Goal: Contribute content: Add original content to the website for others to see

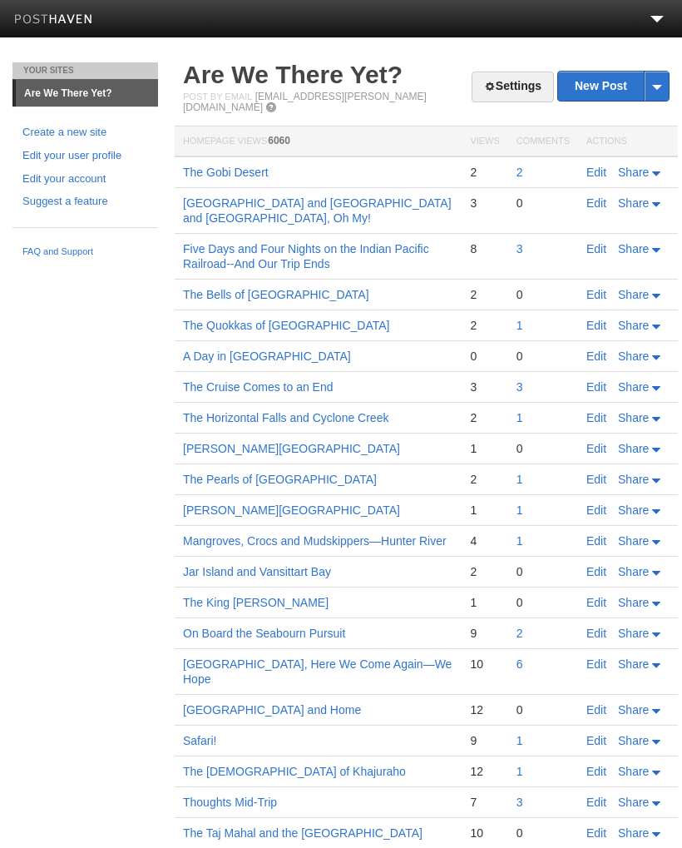
click at [602, 87] on link "New Post" at bounding box center [613, 86] width 111 height 29
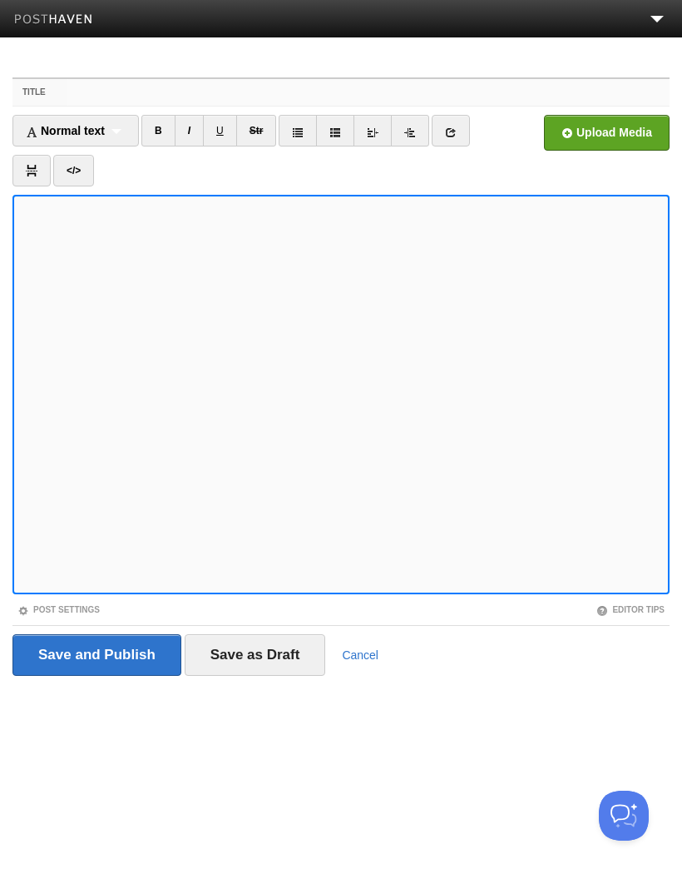
click at [104, 88] on input "Title" at bounding box center [368, 92] width 602 height 27
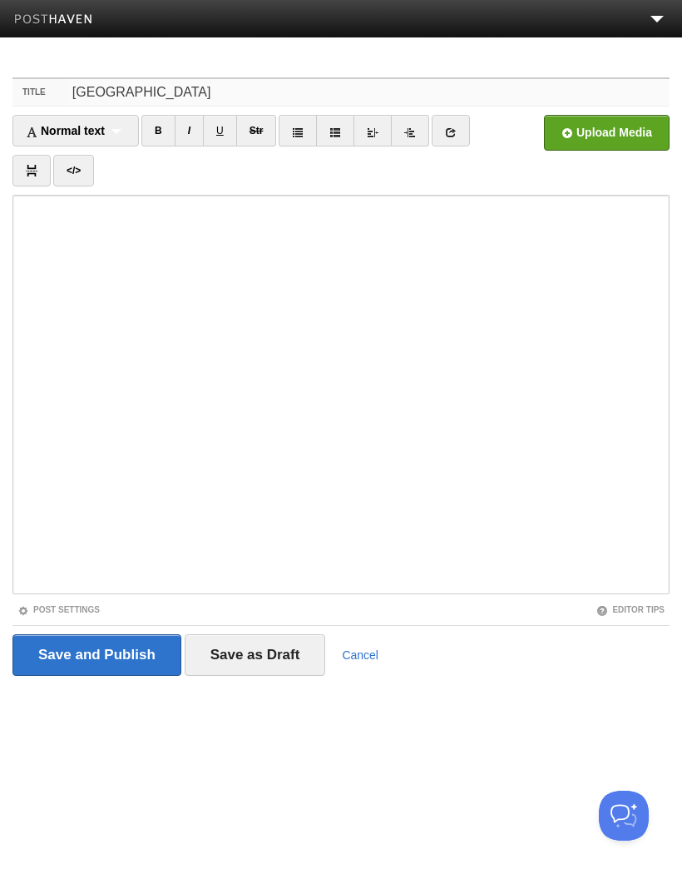
type input "[GEOGRAPHIC_DATA]"
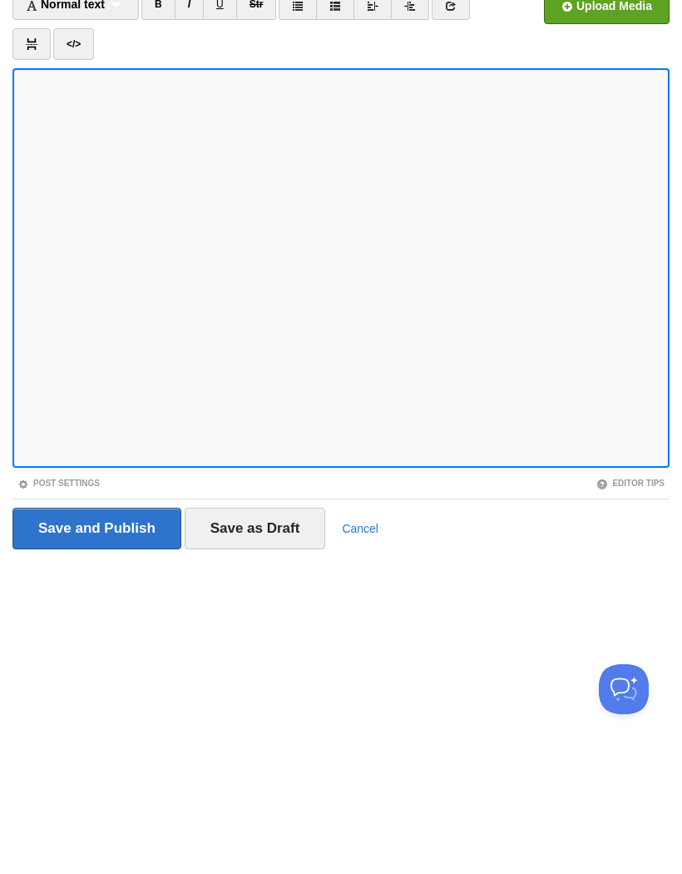
click at [266, 634] on input "Save as Draft" at bounding box center [255, 655] width 141 height 42
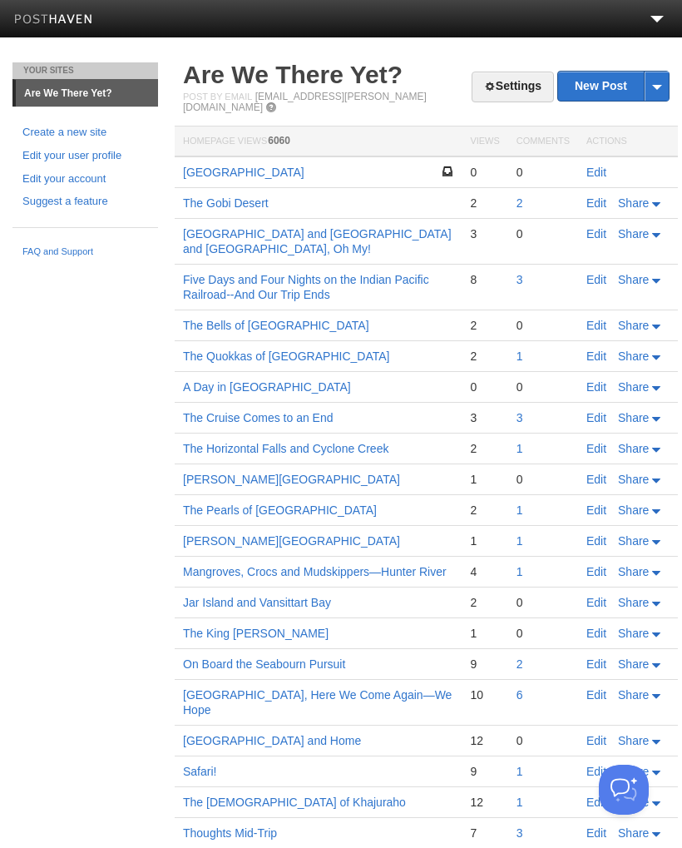
click at [638, 196] on span "Share" at bounding box center [633, 202] width 31 height 13
click at [618, 272] on span "Facebook" at bounding box center [606, 278] width 55 height 13
click at [117, 432] on div "Your Sites Are We There Yet? Create a new site Edit your user profile Edit your…" at bounding box center [341, 626] width 682 height 1128
click at [594, 166] on link "Edit" at bounding box center [597, 172] width 20 height 13
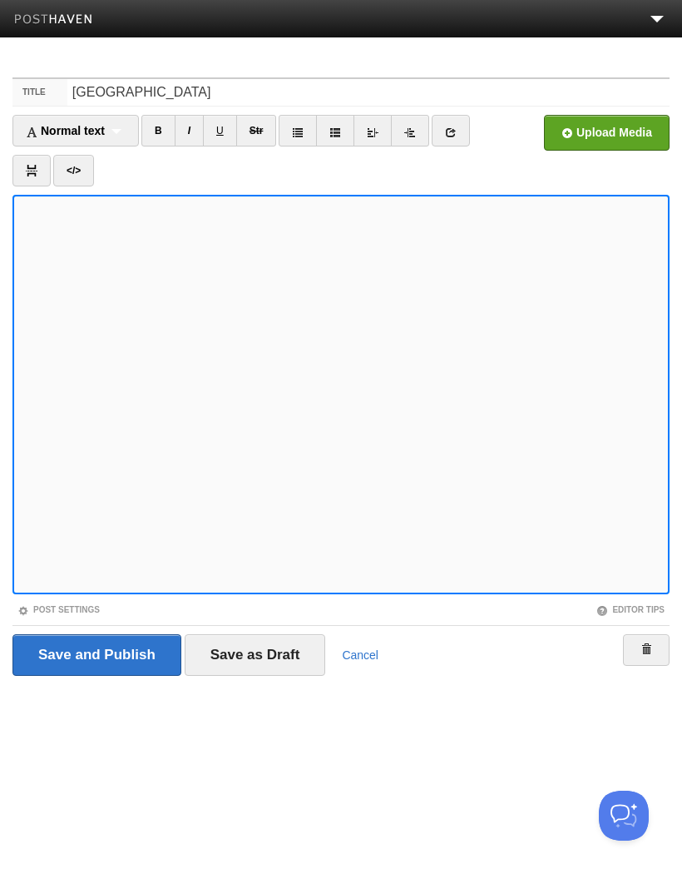
click at [610, 134] on input "file" at bounding box center [105, 137] width 1260 height 85
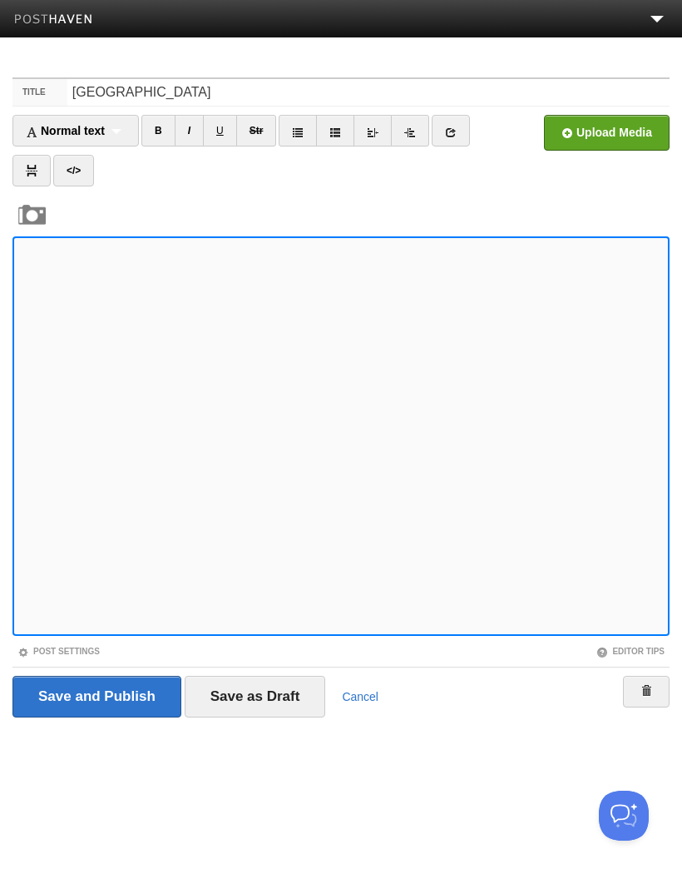
click at [612, 130] on input "file" at bounding box center [105, 137] width 1260 height 85
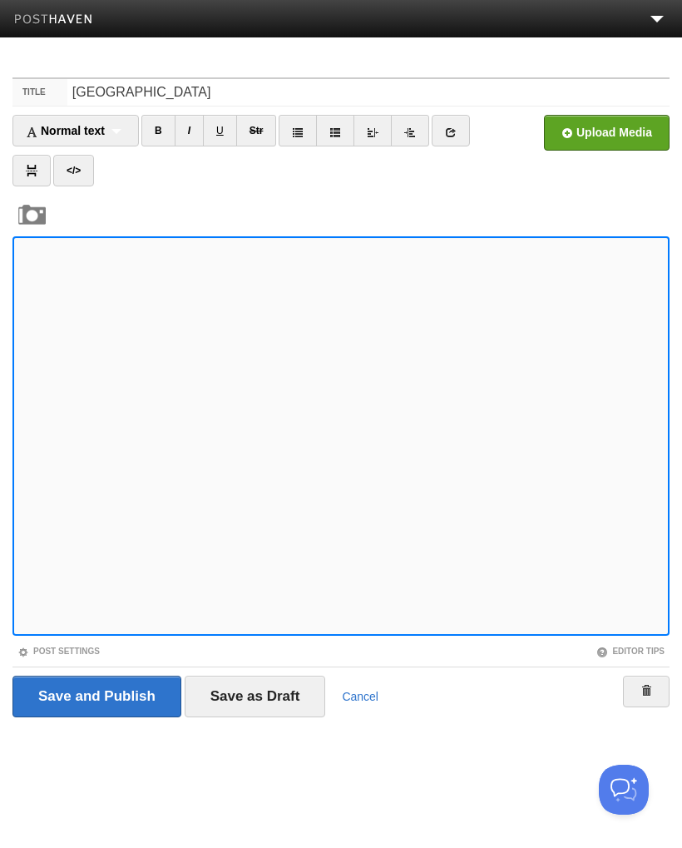
click at [13, 583] on iframe at bounding box center [340, 435] width 657 height 399
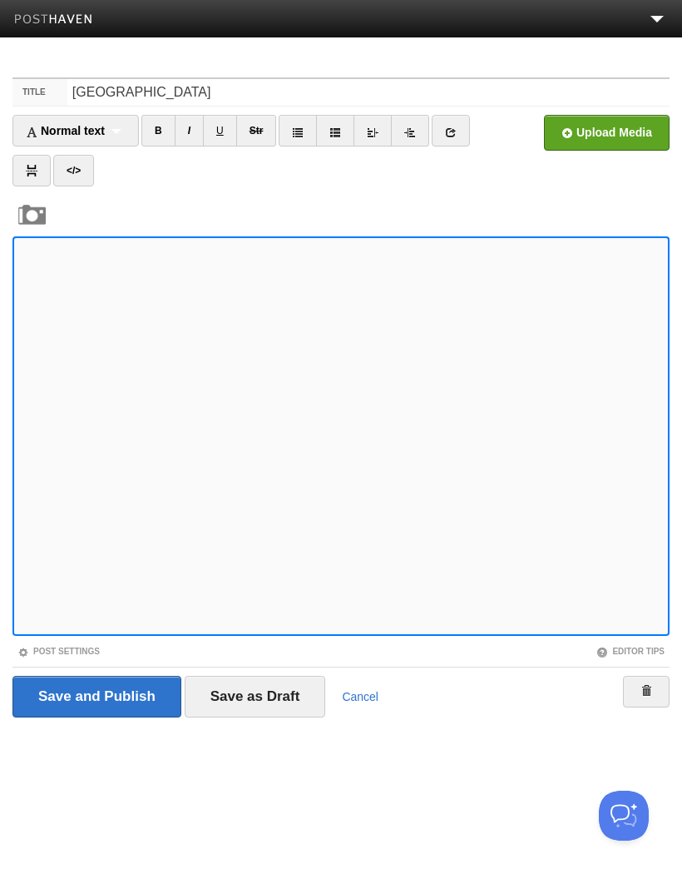
click at [622, 128] on input "file" at bounding box center [105, 137] width 1260 height 85
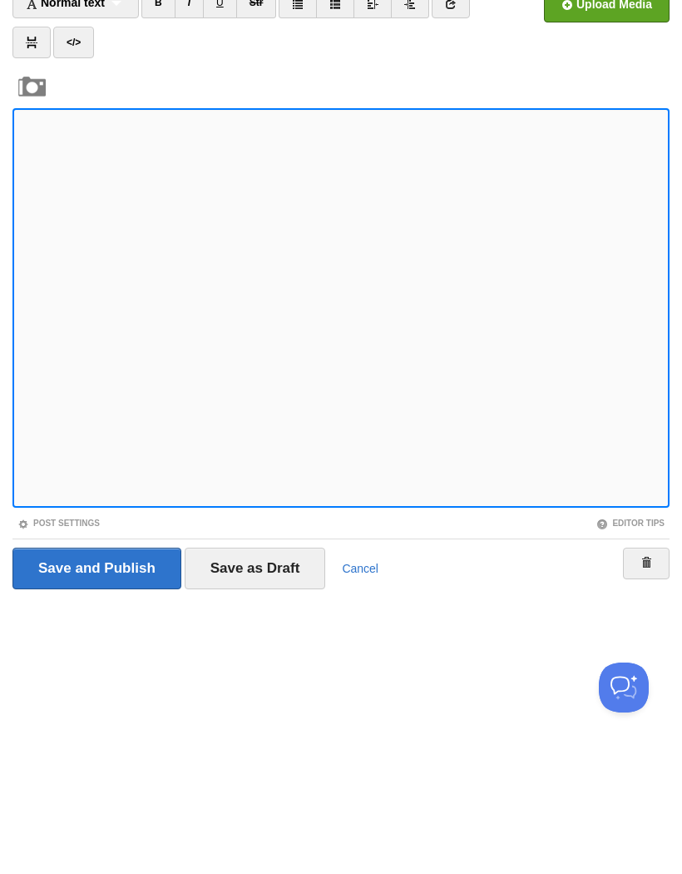
click at [267, 676] on input "Save as Draft" at bounding box center [255, 697] width 141 height 42
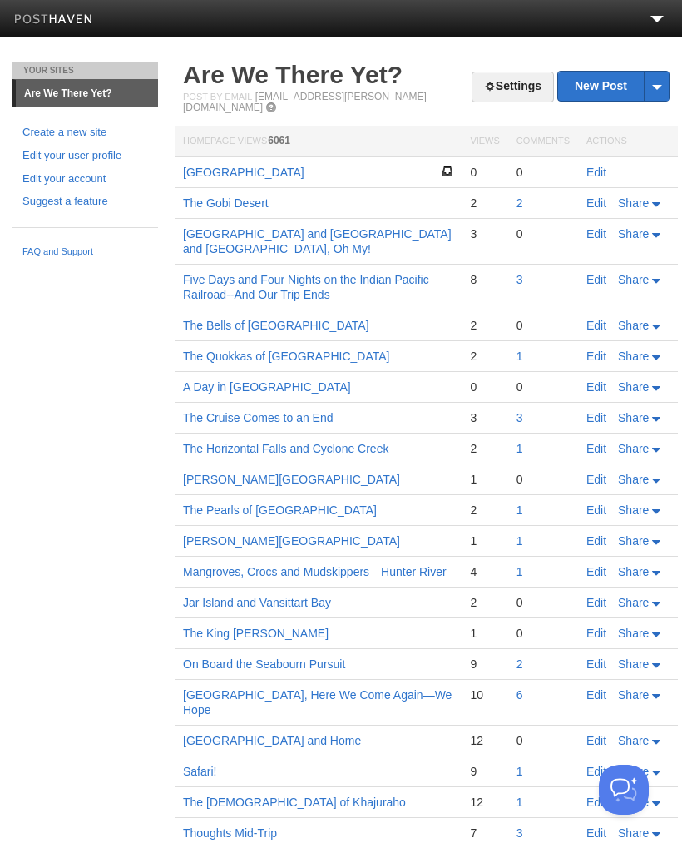
click at [593, 166] on link "Edit" at bounding box center [597, 172] width 20 height 13
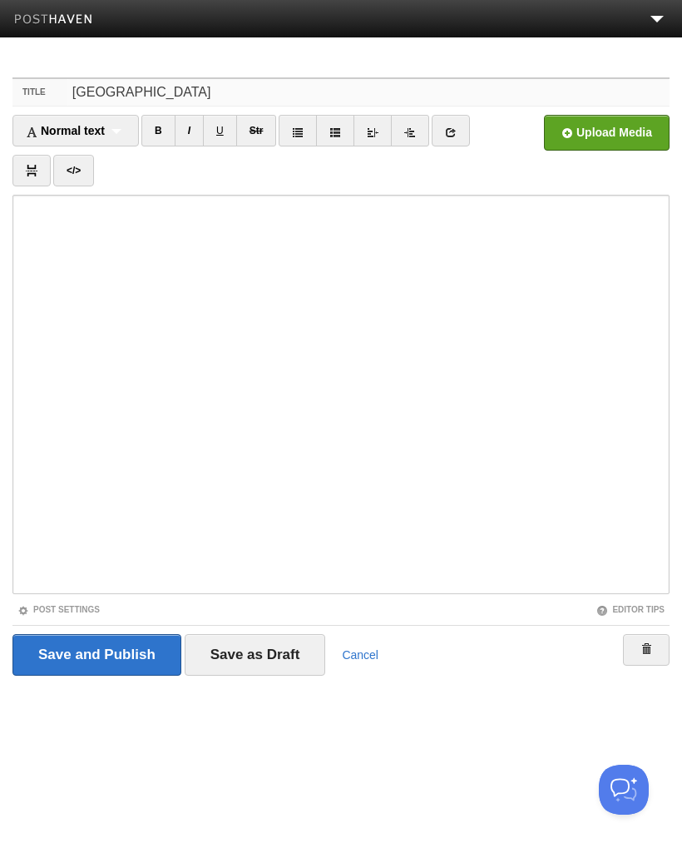
click at [174, 91] on input "[GEOGRAPHIC_DATA]" at bounding box center [368, 92] width 602 height 27
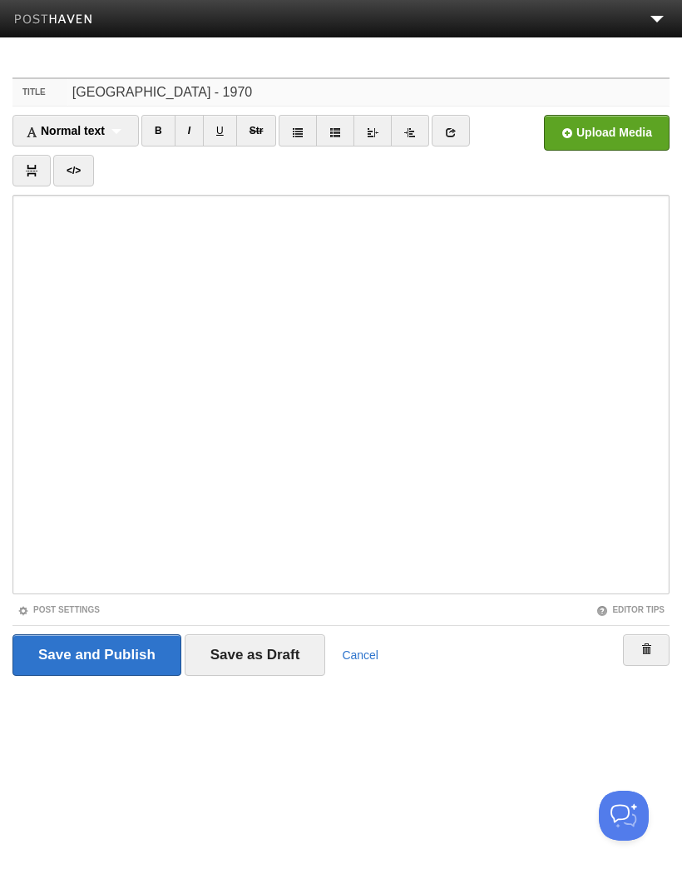
type input "[GEOGRAPHIC_DATA] - 1970"
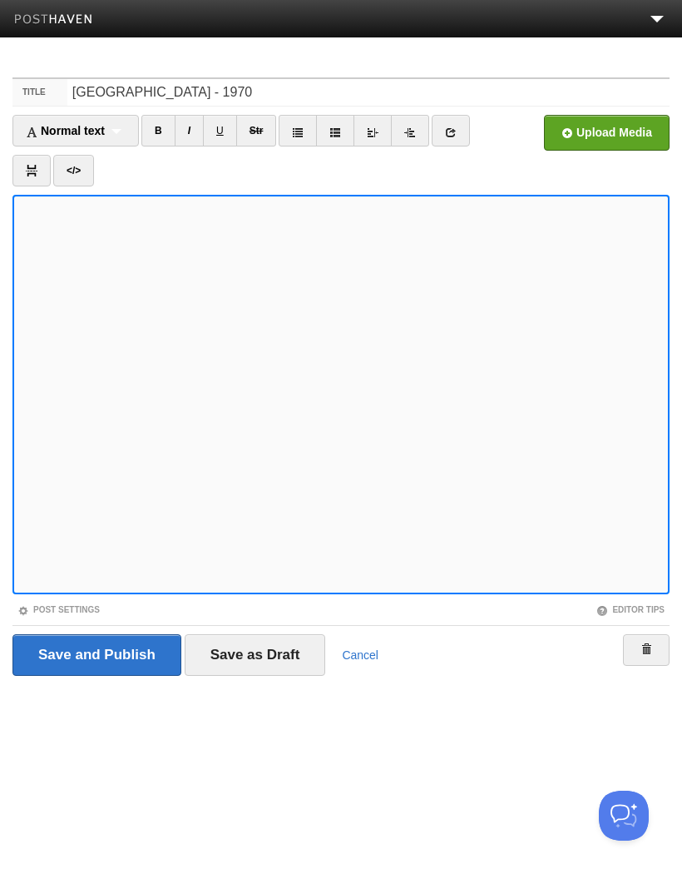
click at [615, 131] on input "file" at bounding box center [105, 137] width 1260 height 85
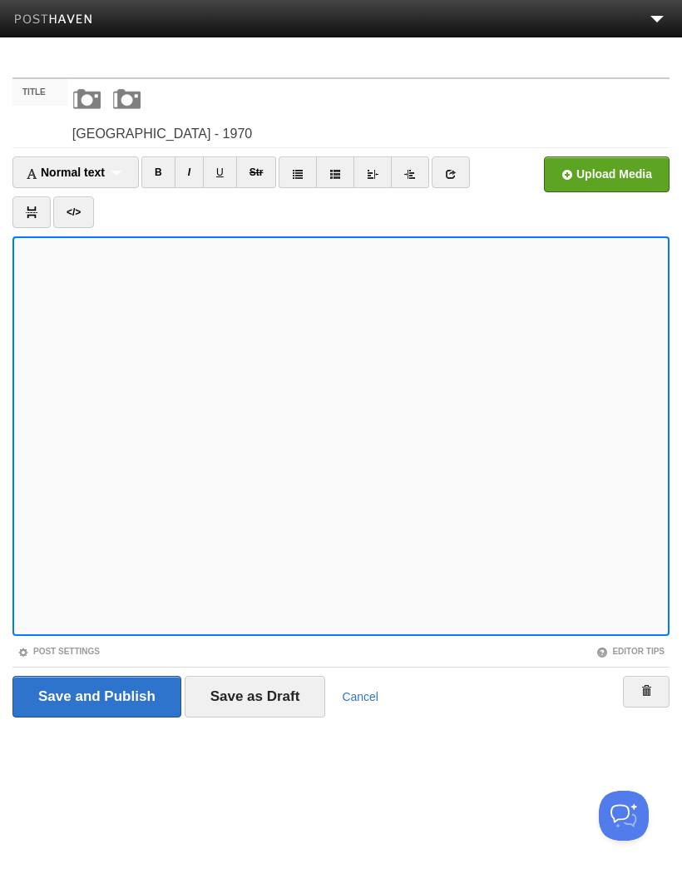
click at [615, 176] on input "file" at bounding box center [105, 178] width 1260 height 85
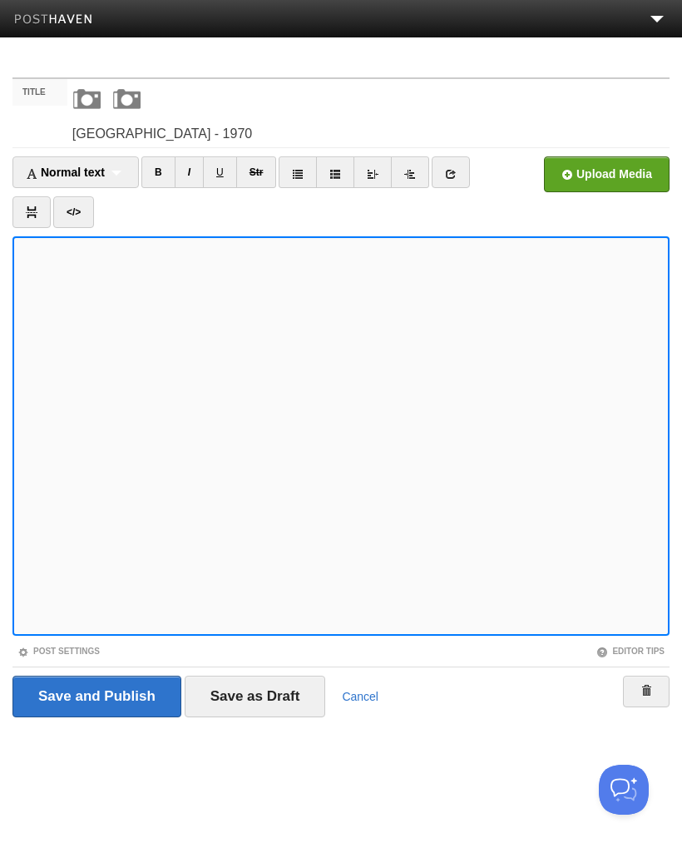
click at [244, 701] on input "Save as Draft" at bounding box center [255, 697] width 141 height 42
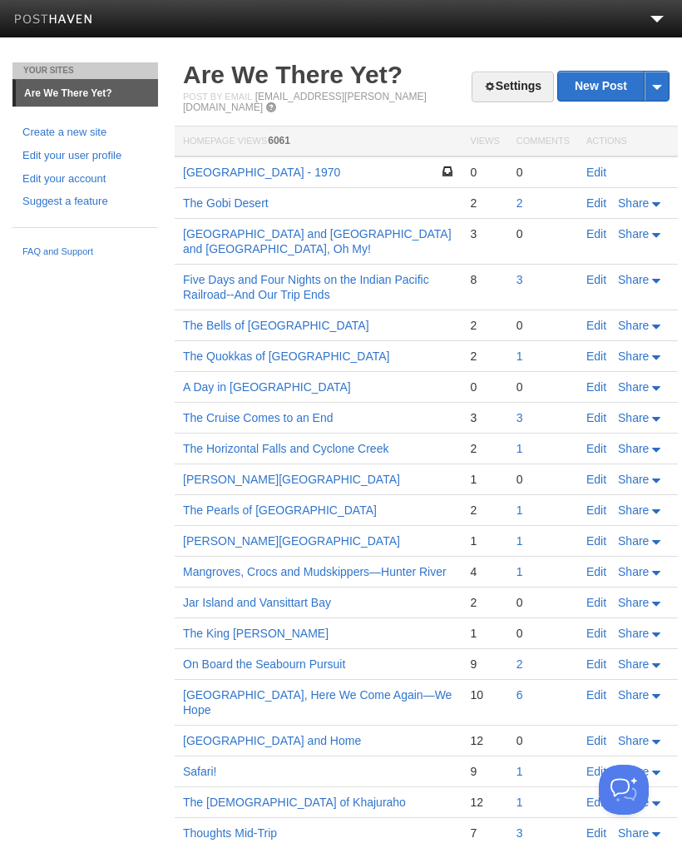
click at [601, 168] on link "Edit" at bounding box center [597, 172] width 20 height 13
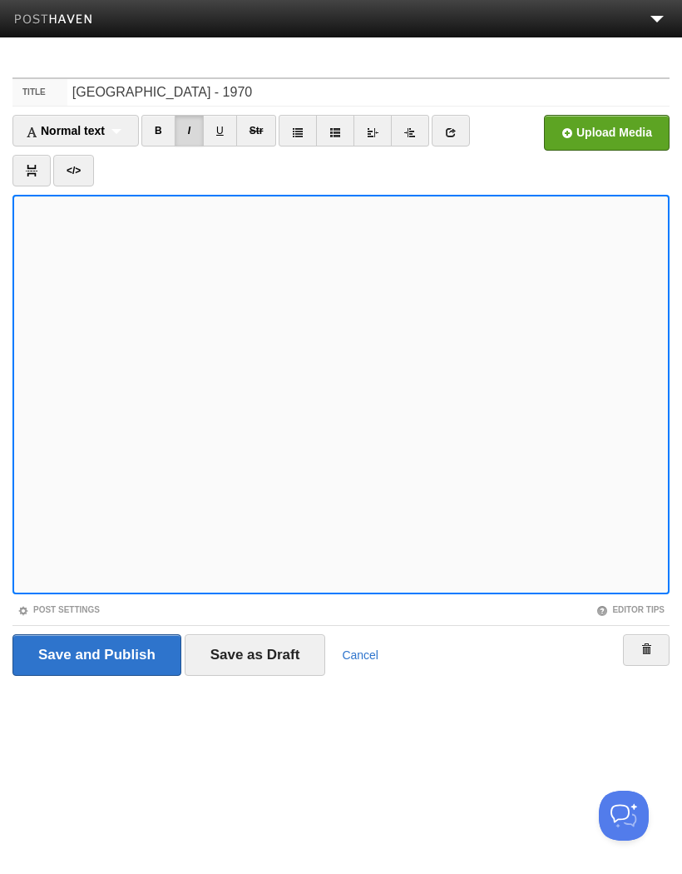
click at [194, 136] on link "I" at bounding box center [189, 131] width 29 height 32
click at [190, 128] on link "I" at bounding box center [189, 131] width 29 height 32
click at [196, 130] on link "I" at bounding box center [189, 131] width 29 height 32
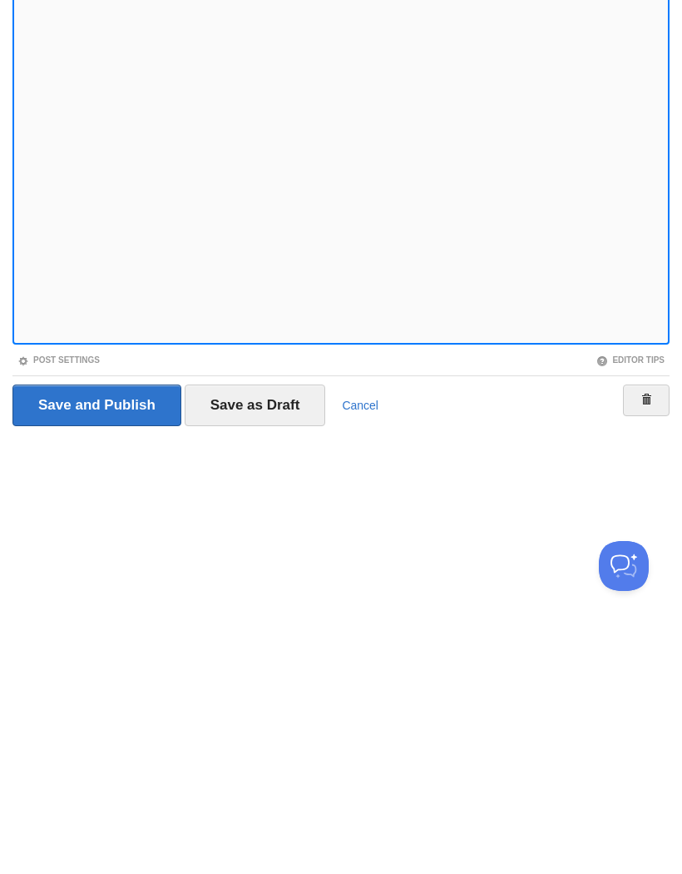
click at [279, 634] on input "Save as Draft" at bounding box center [255, 655] width 141 height 42
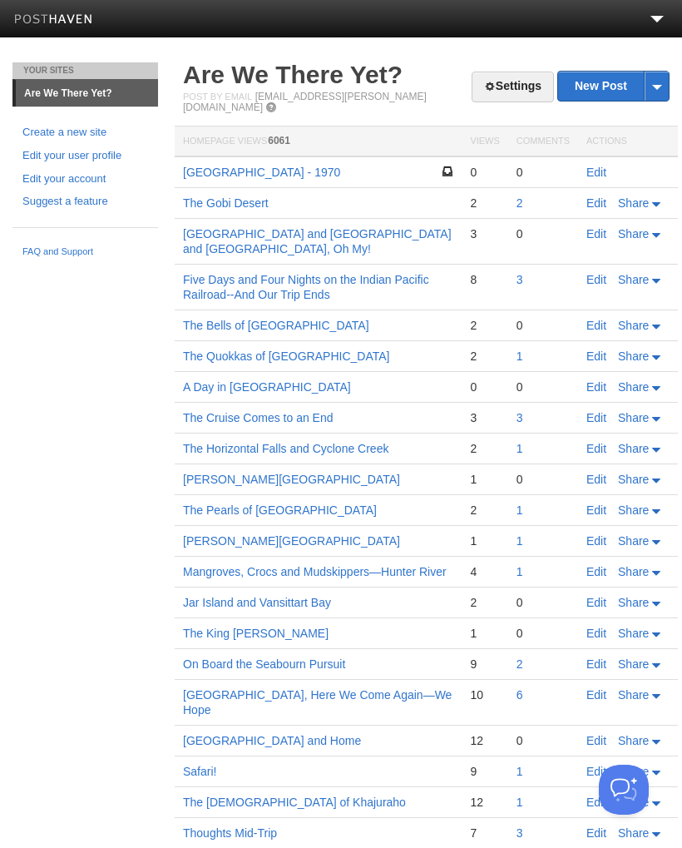
click at [240, 166] on link "[GEOGRAPHIC_DATA] - 1970" at bounding box center [261, 172] width 157 height 13
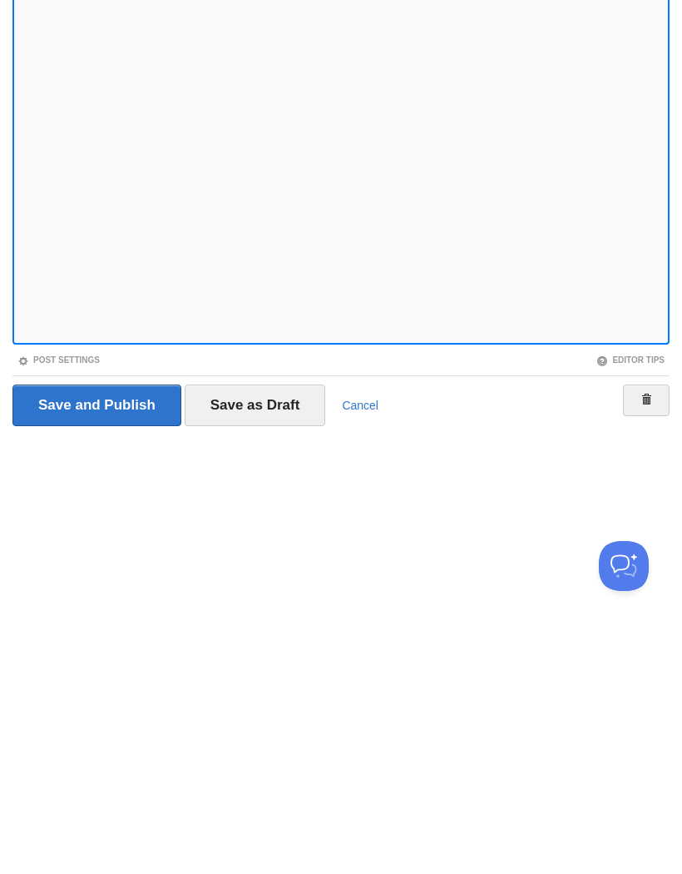
click at [139, 634] on input "Save and Publish" at bounding box center [96, 655] width 169 height 42
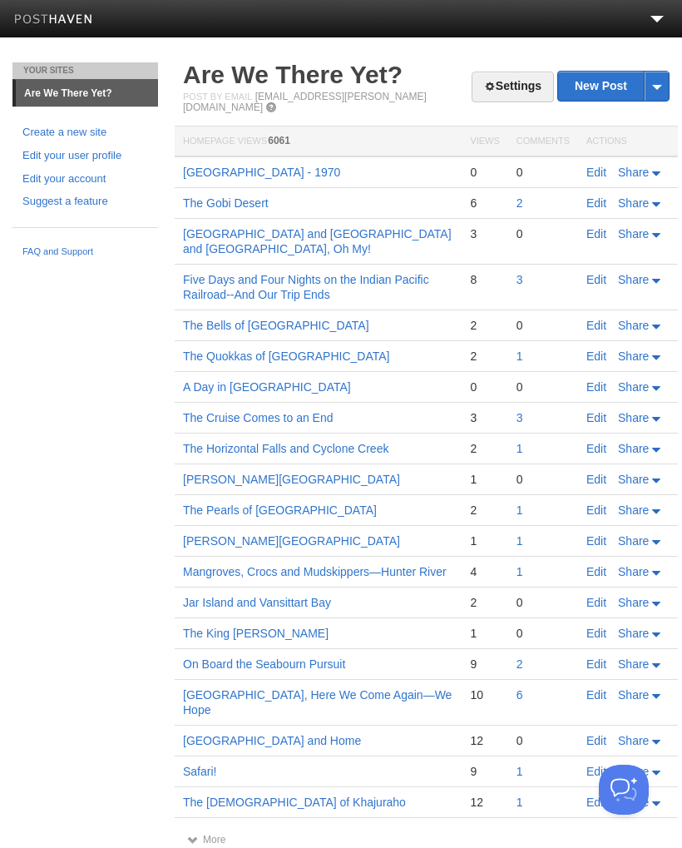
click at [636, 166] on span "Share" at bounding box center [633, 172] width 31 height 13
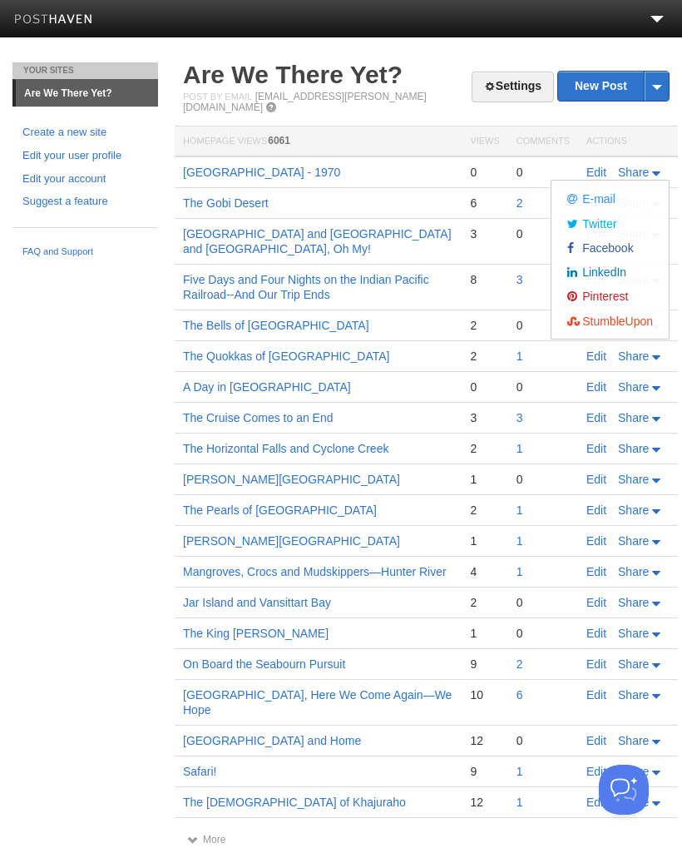
click at [616, 241] on span "Facebook" at bounding box center [606, 247] width 55 height 13
